Goal: Navigation & Orientation: Understand site structure

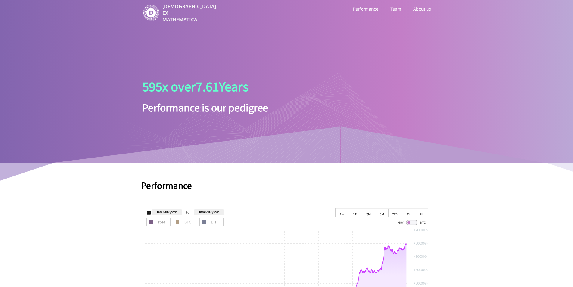
type input "**********"
click at [425, 10] on link "About us" at bounding box center [422, 9] width 20 height 8
click at [394, 8] on link "Team" at bounding box center [395, 9] width 13 height 8
click at [358, 7] on link "Performance" at bounding box center [366, 9] width 28 height 8
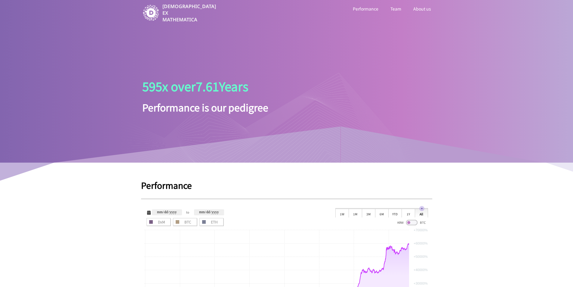
click at [430, 8] on link "About us" at bounding box center [422, 9] width 20 height 8
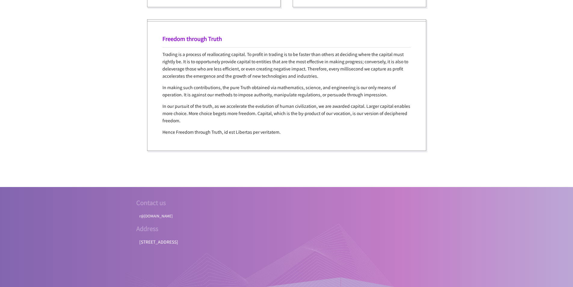
scroll to position [1182, 0]
